Goal: Task Accomplishment & Management: Manage account settings

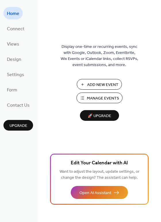
click at [104, 98] on span "Manage Events" at bounding box center [103, 98] width 32 height 6
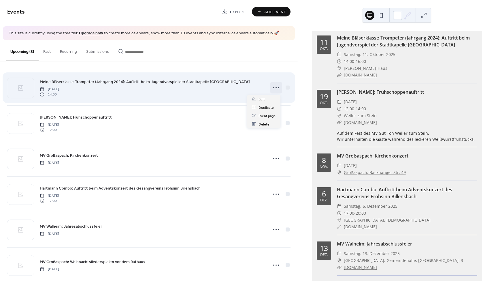
click at [276, 87] on circle at bounding box center [276, 87] width 1 height 1
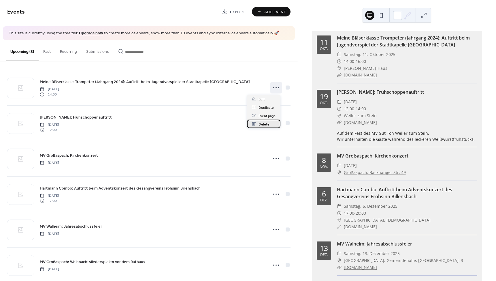
click at [265, 123] on span "Delete" at bounding box center [264, 124] width 11 height 6
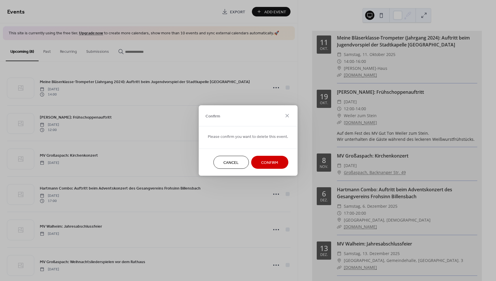
click at [258, 165] on button "Confirm" at bounding box center [269, 162] width 37 height 13
